Goal: Information Seeking & Learning: Learn about a topic

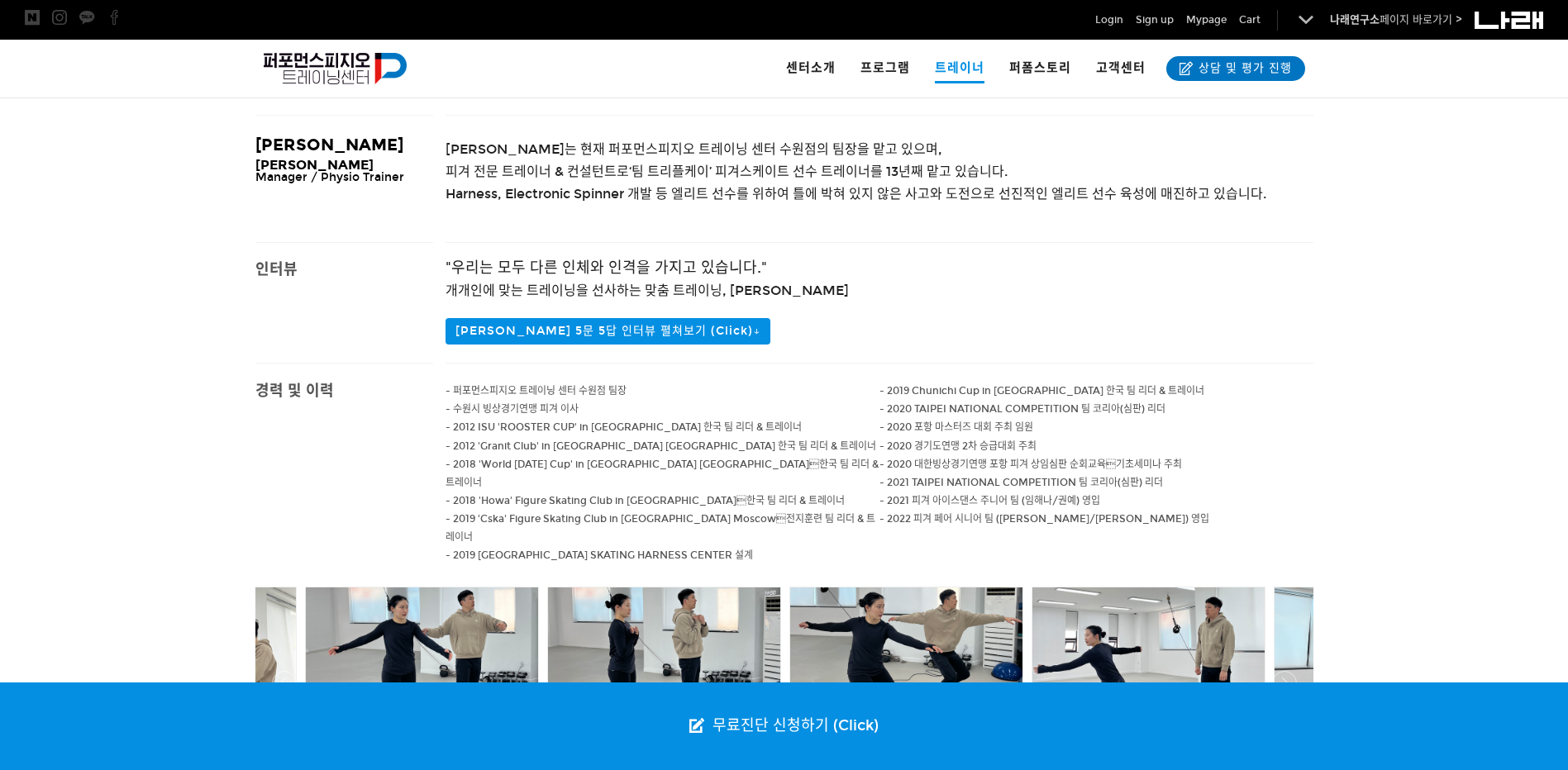
scroll to position [330, 0]
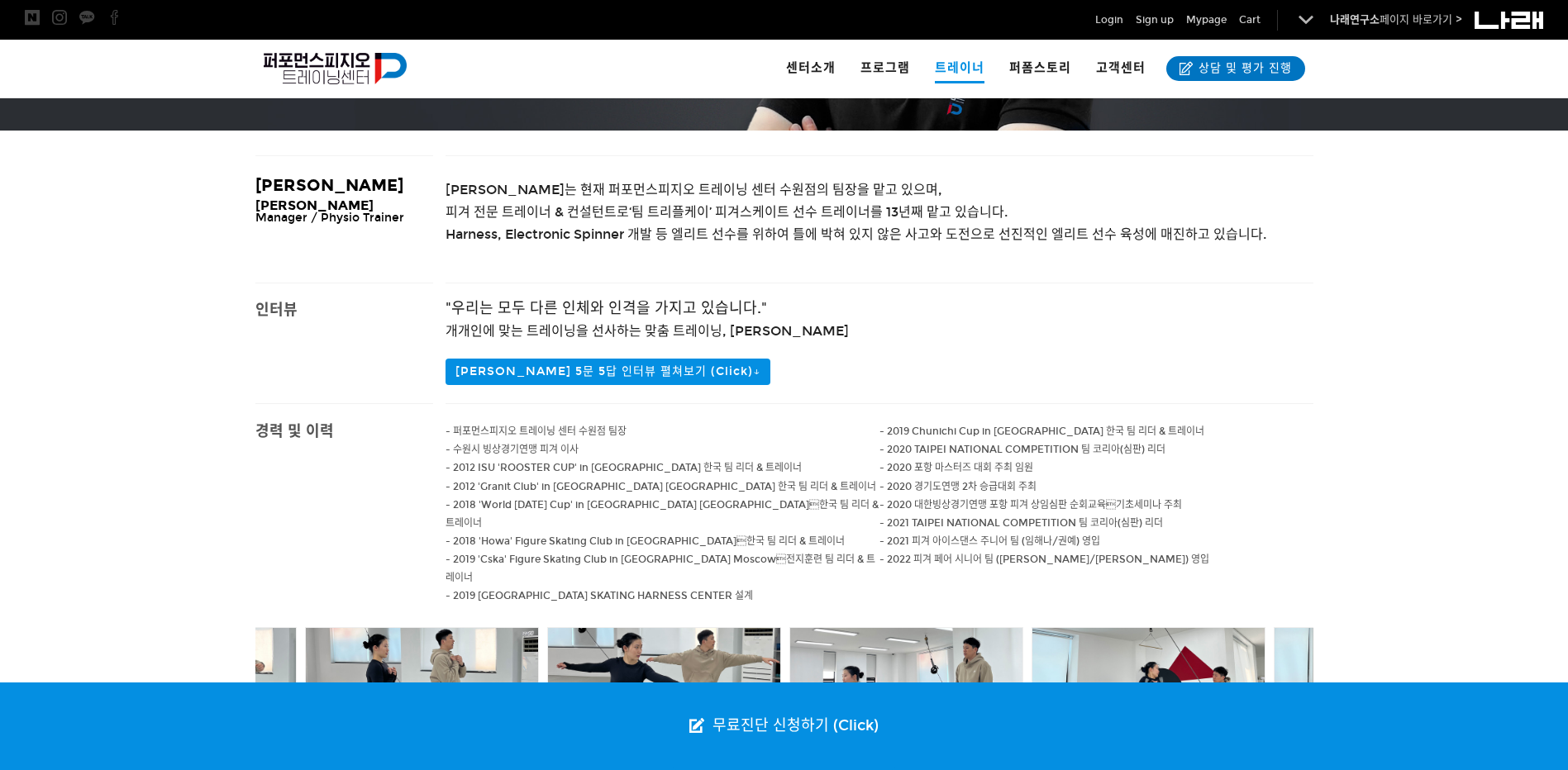
drag, startPoint x: 677, startPoint y: 230, endPoint x: 588, endPoint y: 237, distance: 89.3
click at [630, 237] on span "Harness, Electronic Spinner 개발 등 엘리트 선수를 위하여 틀에 박혀 있지 않은 사고와 도전으로 선진적인 엘리트 선수 육…" at bounding box center [856, 234] width 821 height 15
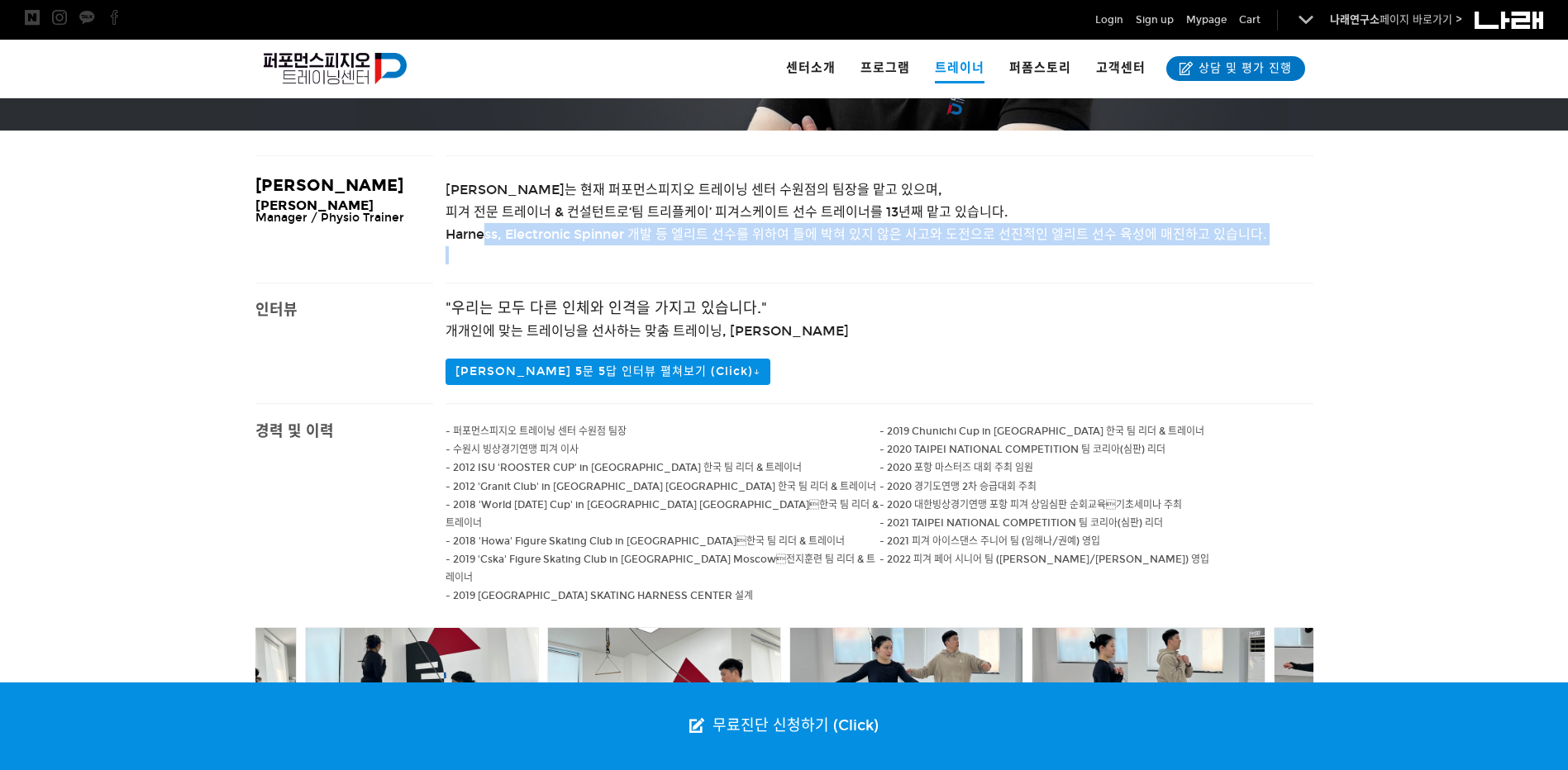
drag, startPoint x: 486, startPoint y: 231, endPoint x: 1290, endPoint y: 252, distance: 804.3
click at [1290, 252] on div "[PERSON_NAME]는 현재 퍼포먼스피지오 트레이닝 센터 수원점의 팀장을 맡고 있으며, 피겨 전문 트레이너 & 컨설턴트로 ‘팀 트리플케이’…" at bounding box center [879, 220] width 868 height 127
click at [1098, 254] on p at bounding box center [879, 254] width 868 height 18
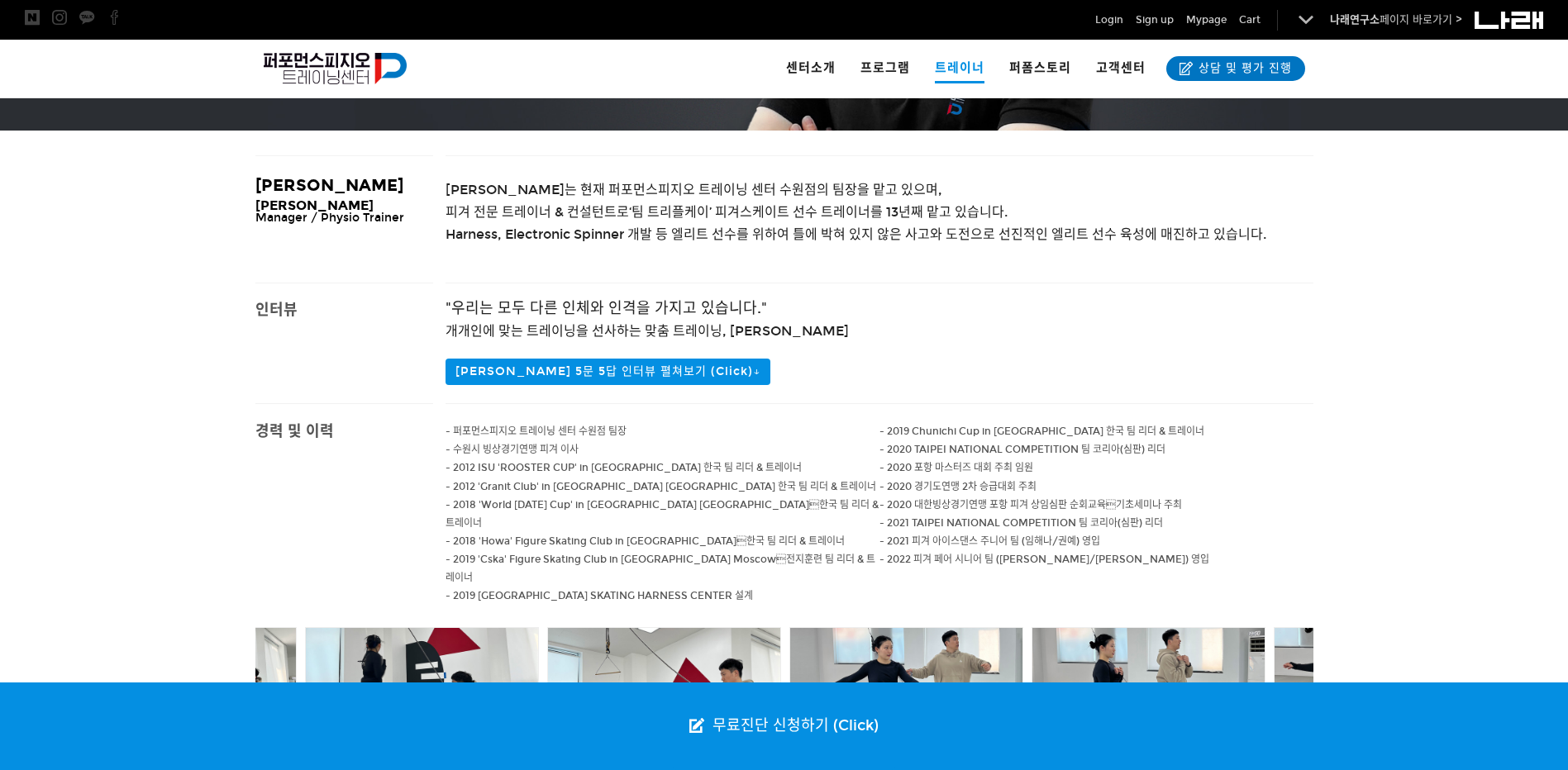
drag, startPoint x: 1084, startPoint y: 252, endPoint x: 980, endPoint y: 247, distance: 104.1
click at [980, 247] on p at bounding box center [879, 254] width 868 height 18
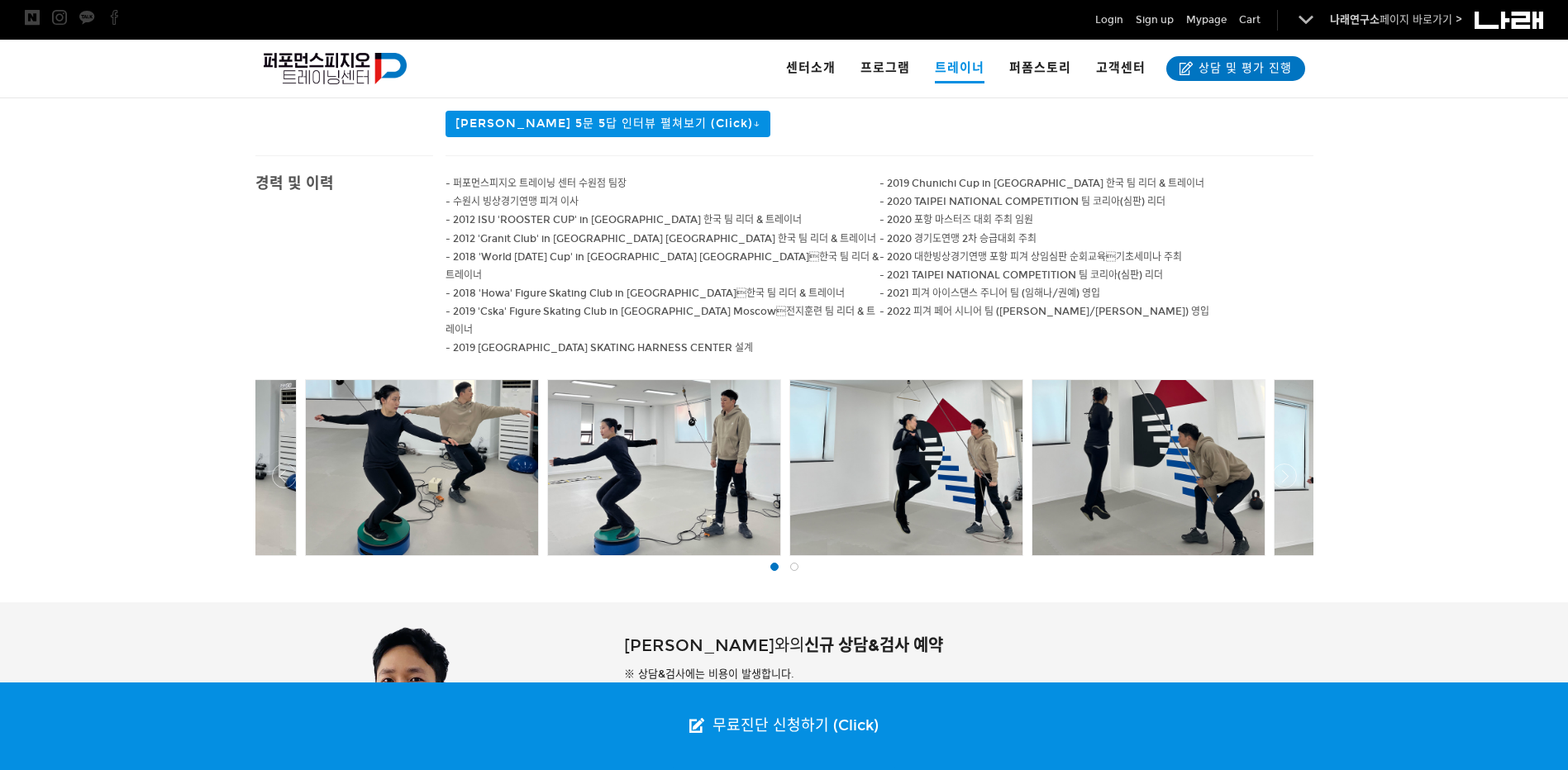
drag, startPoint x: 809, startPoint y: 156, endPoint x: 776, endPoint y: 134, distance: 39.7
click at [776, 134] on p "[PERSON_NAME] 5문 5답 인터뷰 펼쳐보기 (Click)↓" at bounding box center [879, 123] width 868 height 26
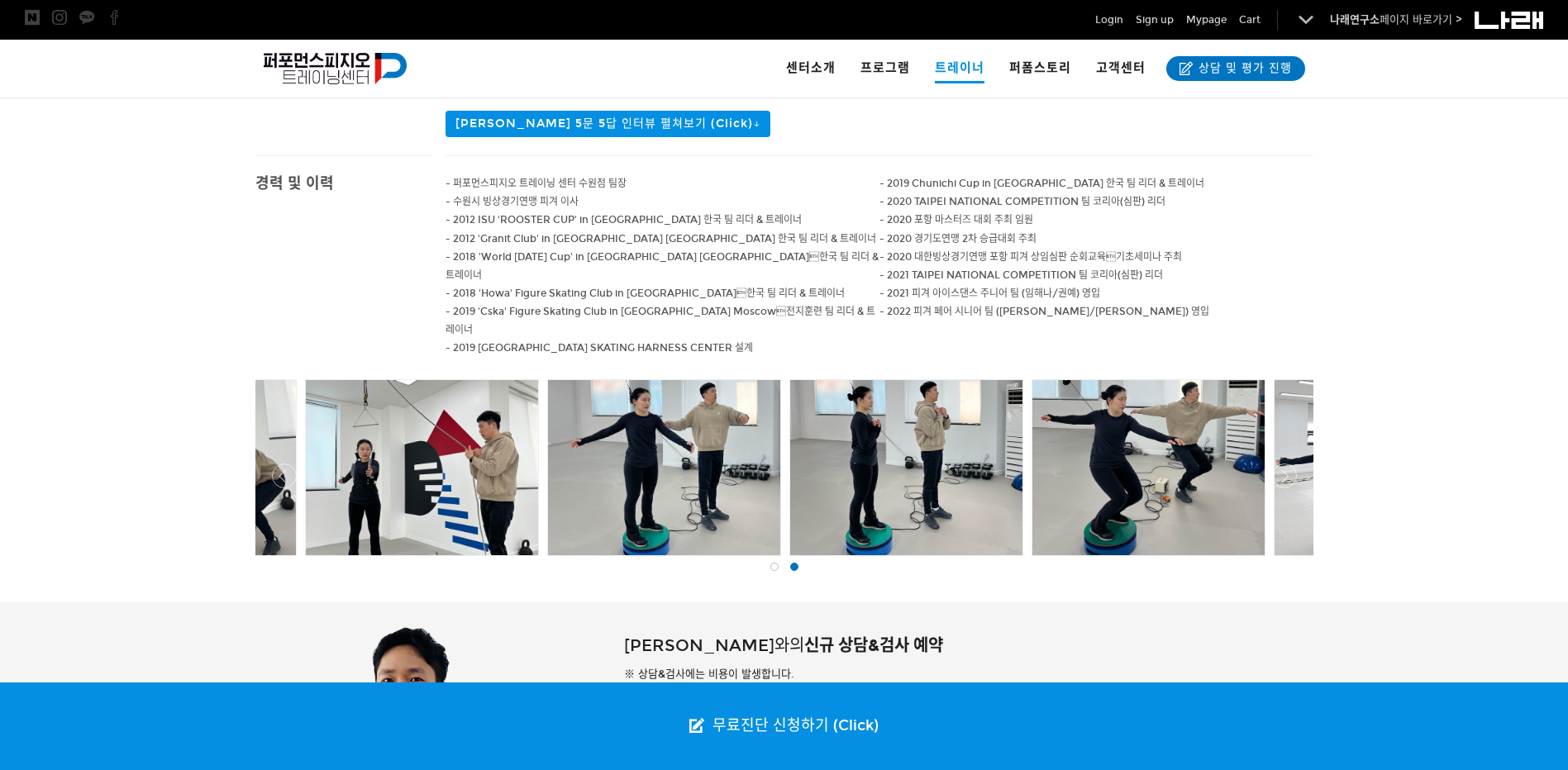
drag, startPoint x: 864, startPoint y: 134, endPoint x: 819, endPoint y: 129, distance: 45.3
click at [819, 129] on p "[PERSON_NAME] 5문 5답 인터뷰 펼쳐보기 (Click)↓" at bounding box center [879, 123] width 868 height 26
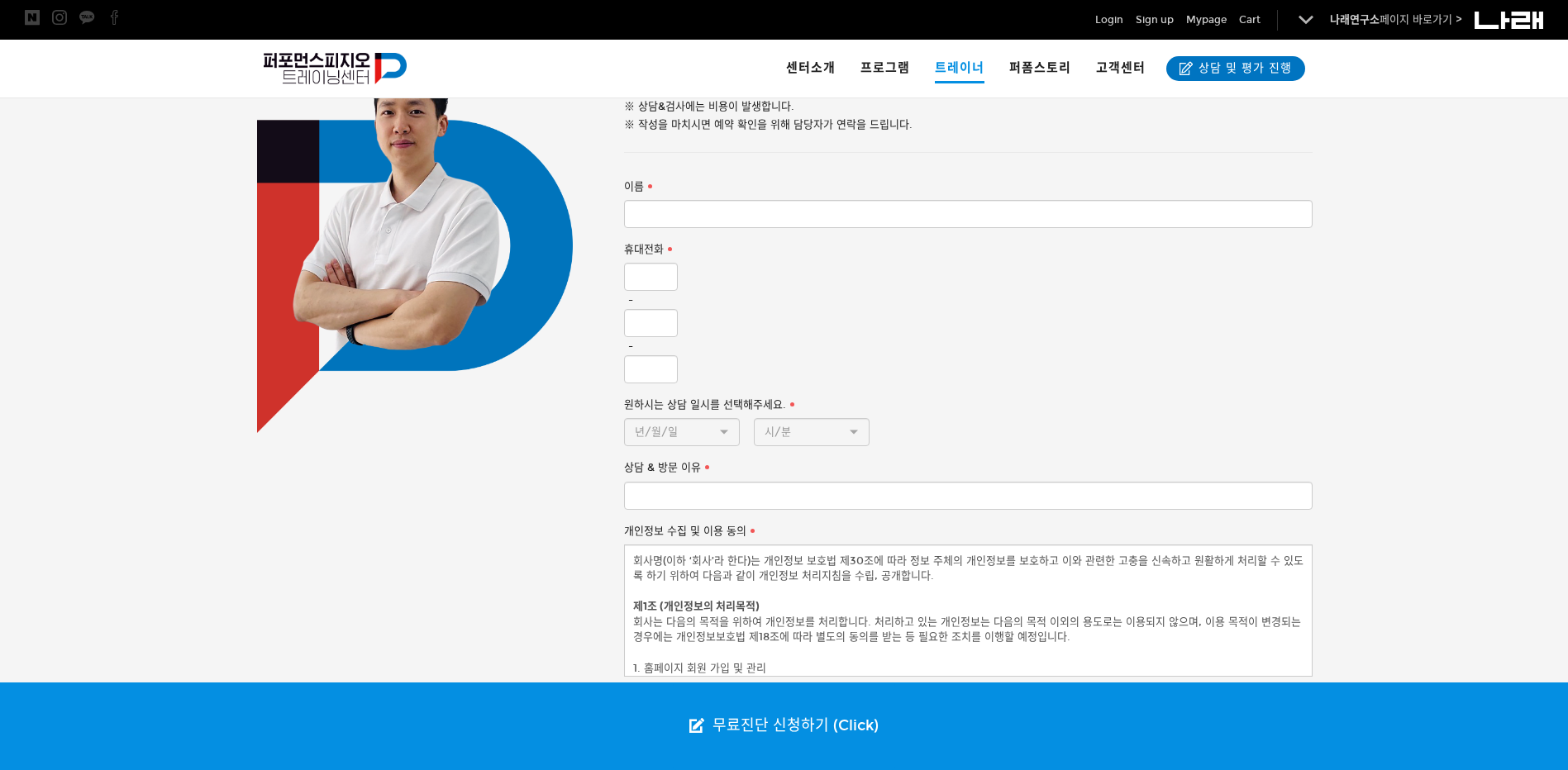
scroll to position [991, 0]
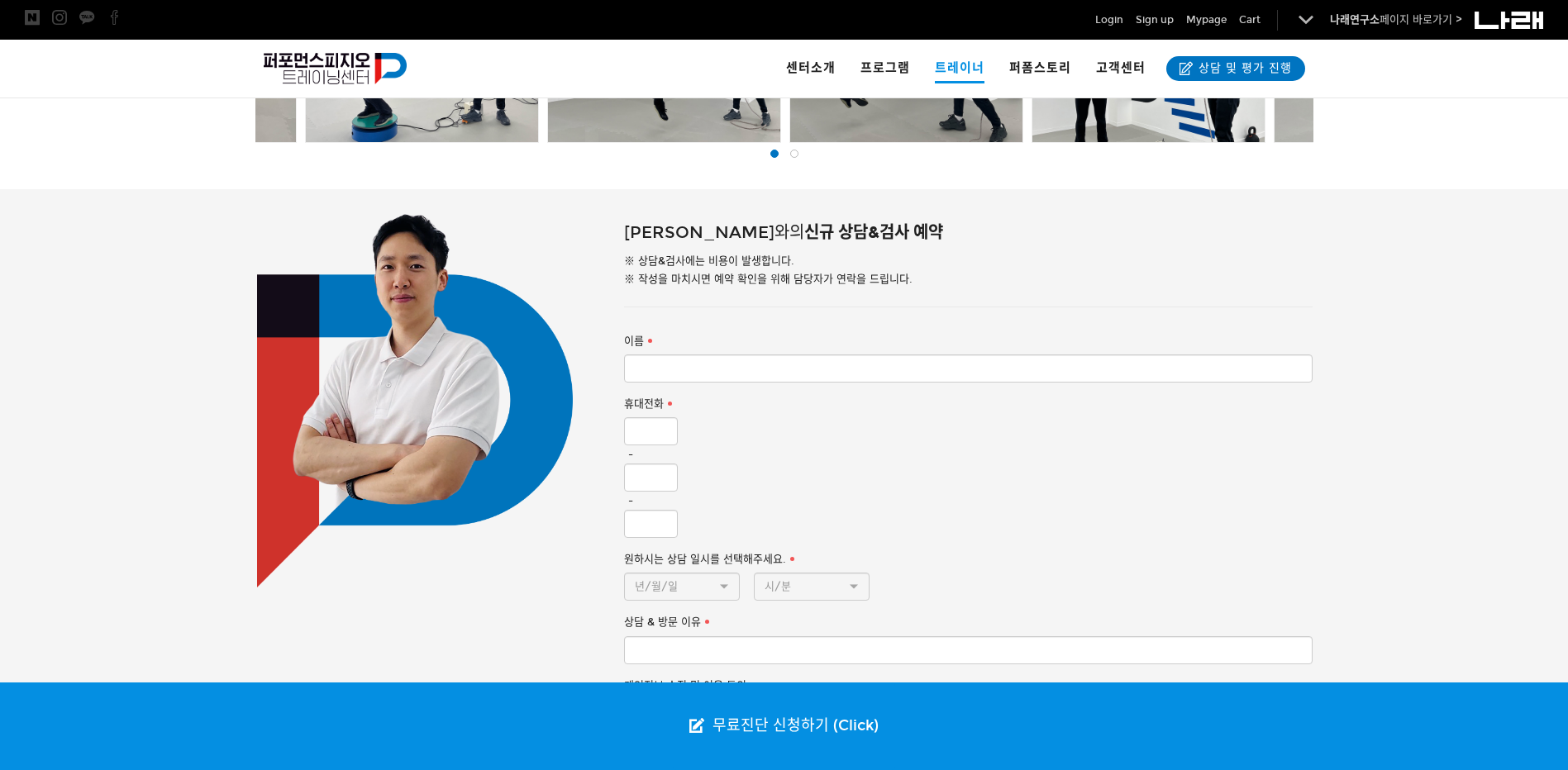
drag, startPoint x: 773, startPoint y: 199, endPoint x: 724, endPoint y: 199, distance: 49.0
click at [723, 222] on span "[PERSON_NAME]와의" at bounding box center [714, 231] width 180 height 20
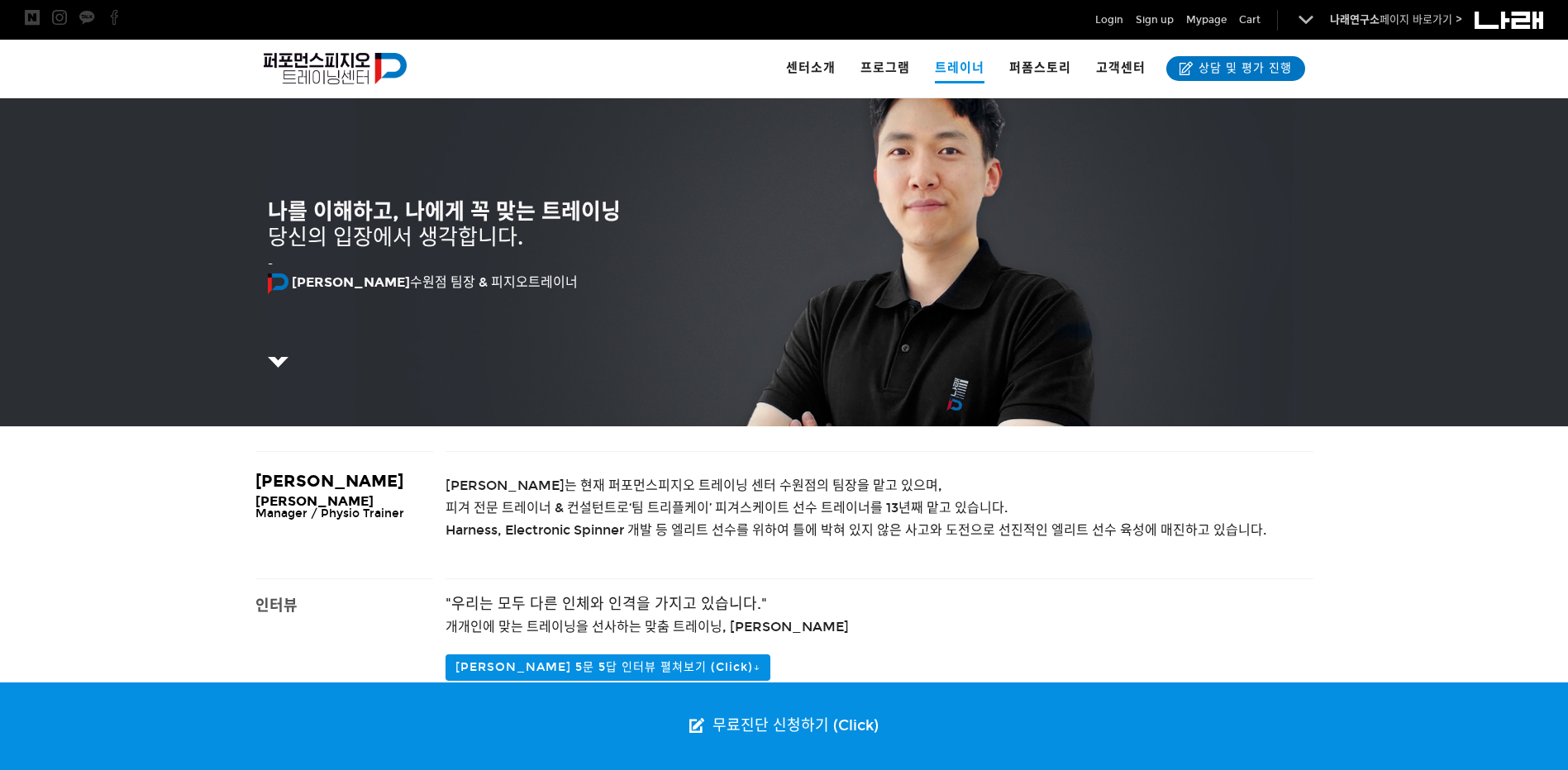
scroll to position [0, 0]
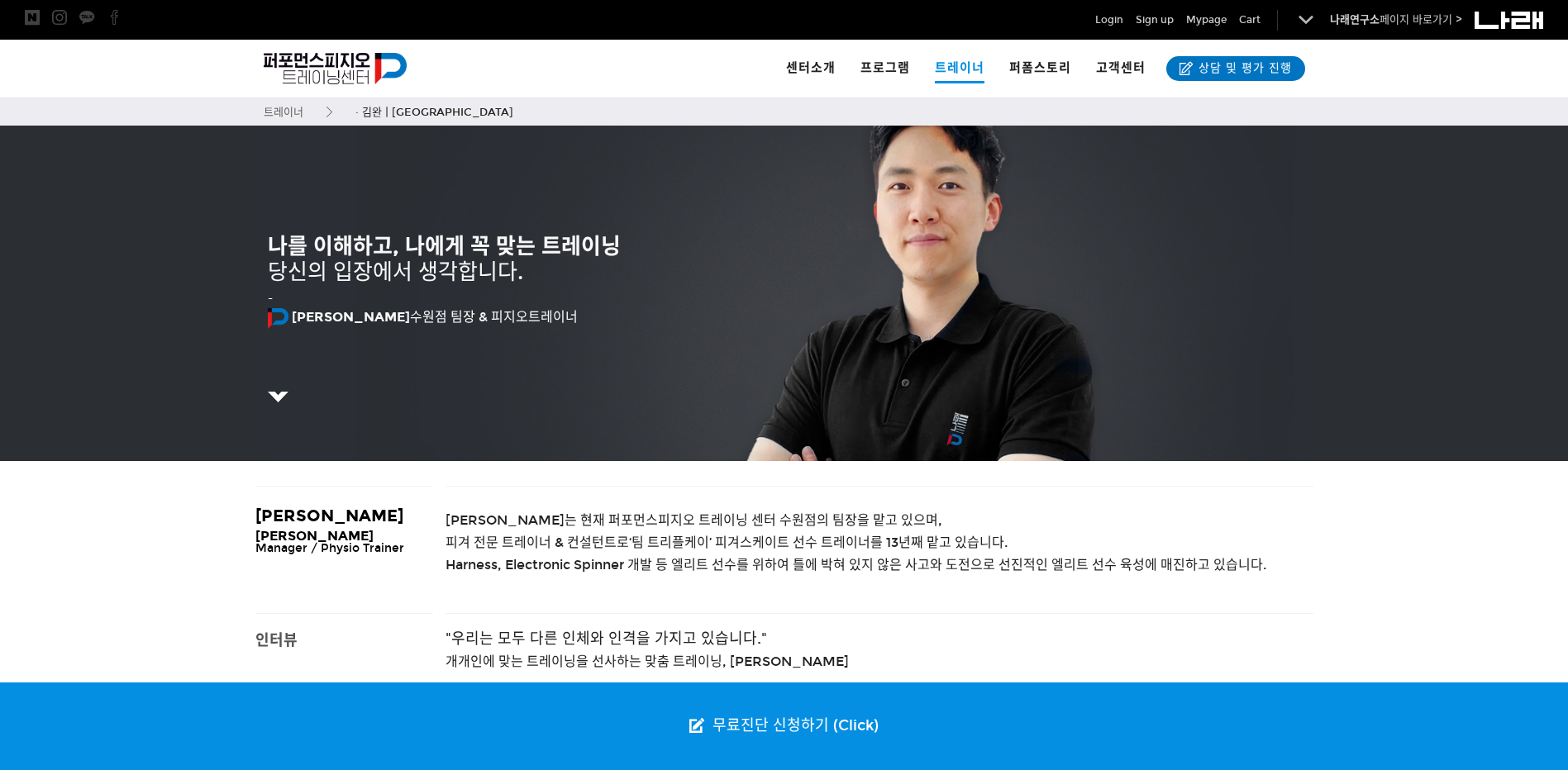
drag, startPoint x: 973, startPoint y: 145, endPoint x: 871, endPoint y: 118, distance: 105.5
drag, startPoint x: 871, startPoint y: 118, endPoint x: 709, endPoint y: 112, distance: 162.1
drag, startPoint x: 709, startPoint y: 112, endPoint x: 604, endPoint y: 123, distance: 105.6
drag, startPoint x: 604, startPoint y: 123, endPoint x: 503, endPoint y: 127, distance: 101.1
click at [575, 122] on div "센터소개 · 시설안내 · 이용방법 · 채용 프로그램 · 움직임 검사&평가 소개 · 척추교정 & 바른자세 프로그램 · 만성통증 & 관절통증 프로…" at bounding box center [764, 111] width 1042 height 19
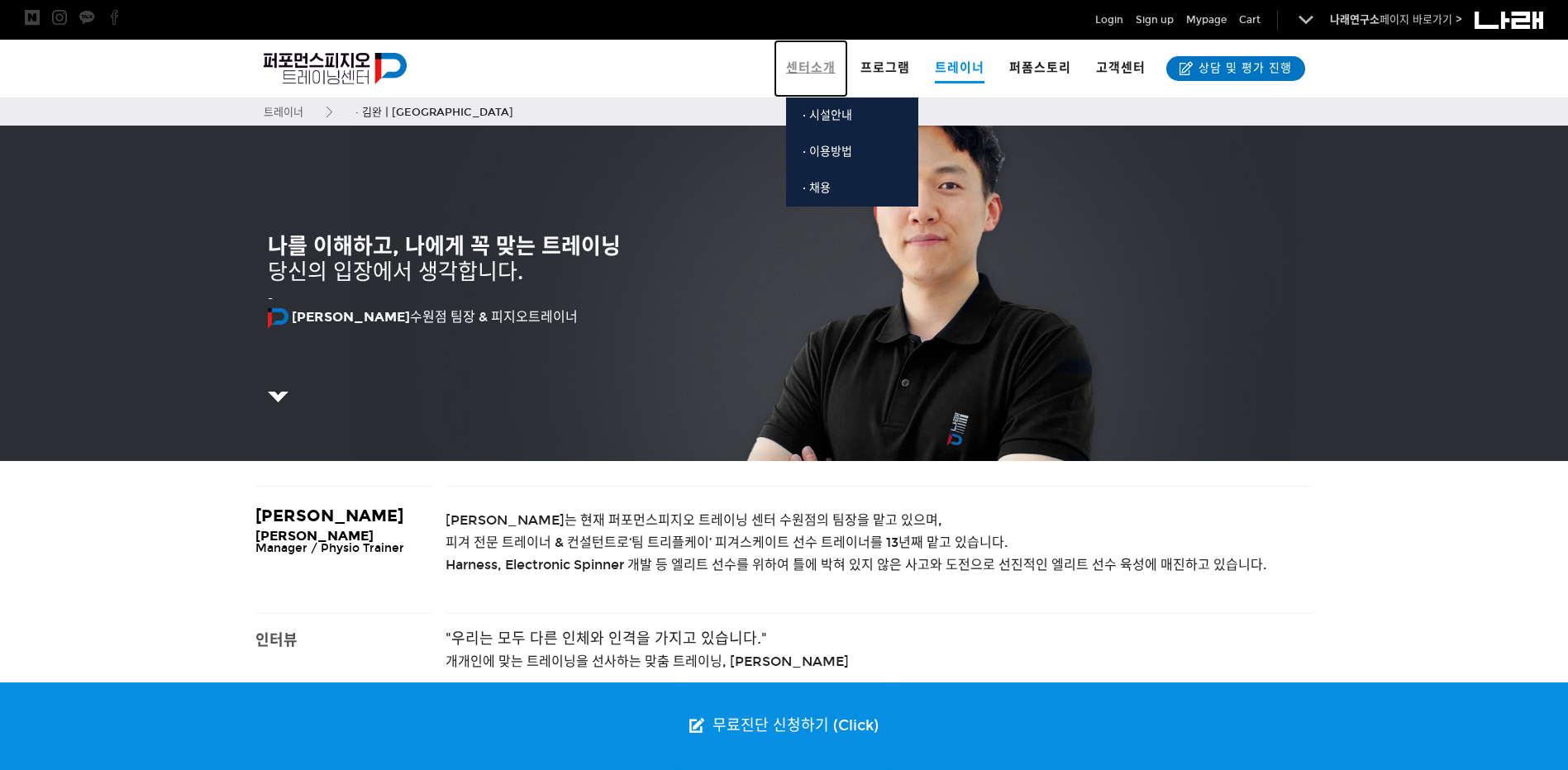
click at [821, 57] on link "센터소개" at bounding box center [810, 69] width 74 height 58
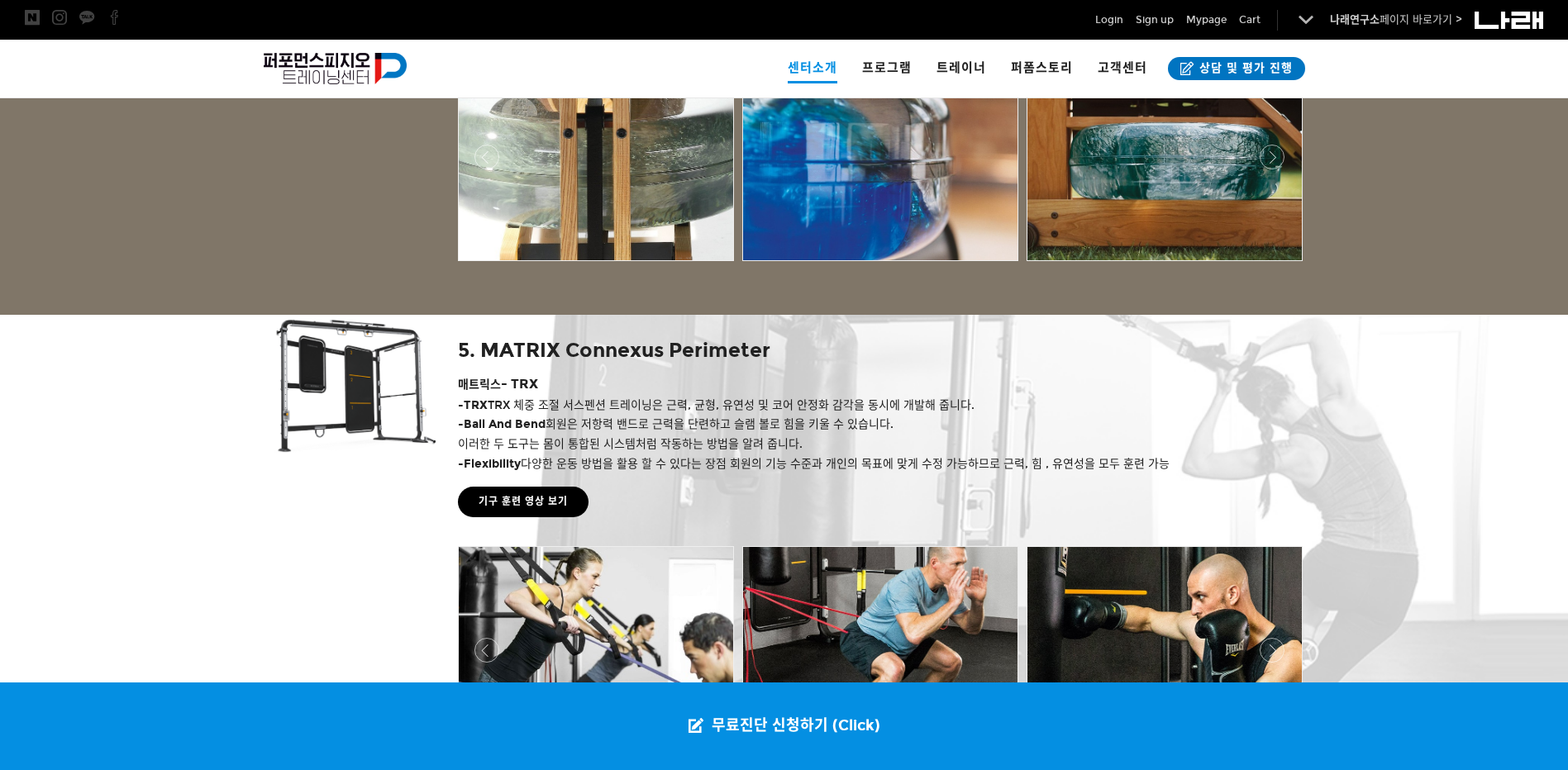
scroll to position [3283, 0]
